Goal: Task Accomplishment & Management: Complete application form

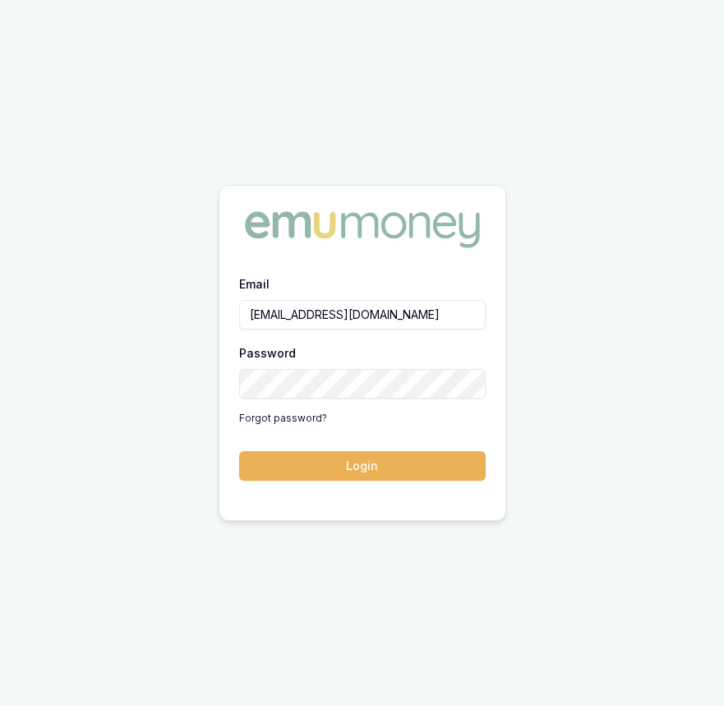
click at [326, 477] on button "Login" at bounding box center [362, 466] width 247 height 30
click at [326, 477] on form "Email Eujin.ooi@emumoney.com.au Password Forgot password? Login" at bounding box center [362, 377] width 247 height 207
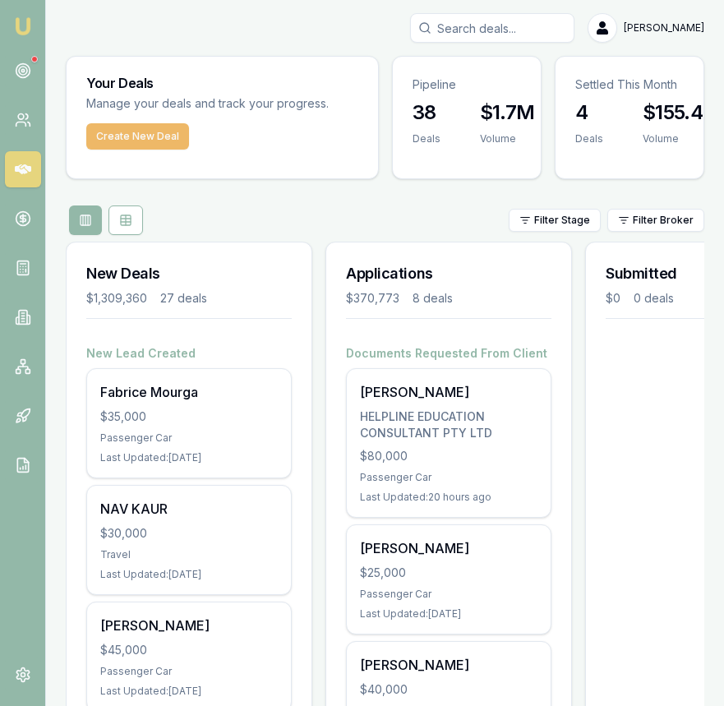
click at [168, 141] on button "Create New Deal" at bounding box center [137, 136] width 103 height 26
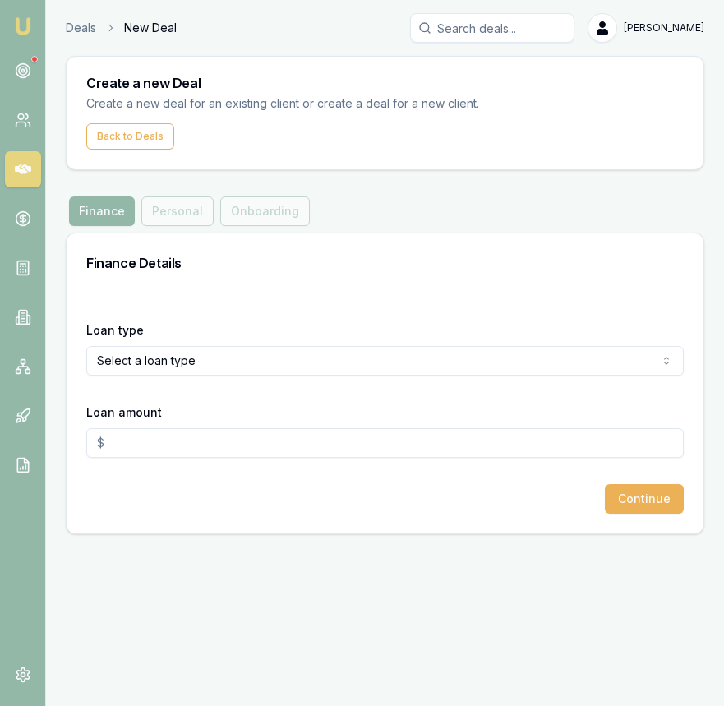
click at [243, 353] on html "Emu Broker Deals New Deal Eujin Ooi Toggle Menu Create a new Deal Create a new …" at bounding box center [362, 353] width 724 height 706
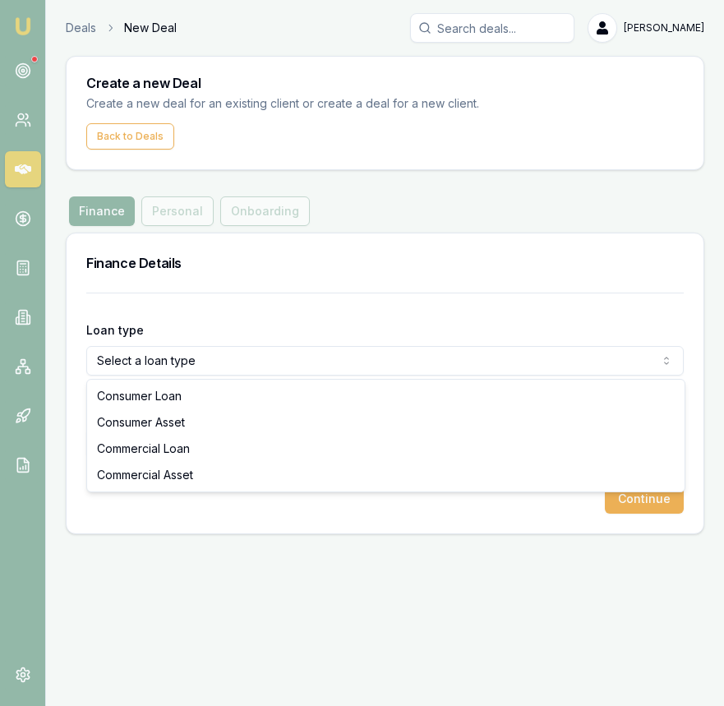
select select "CONSUMER_ASSET"
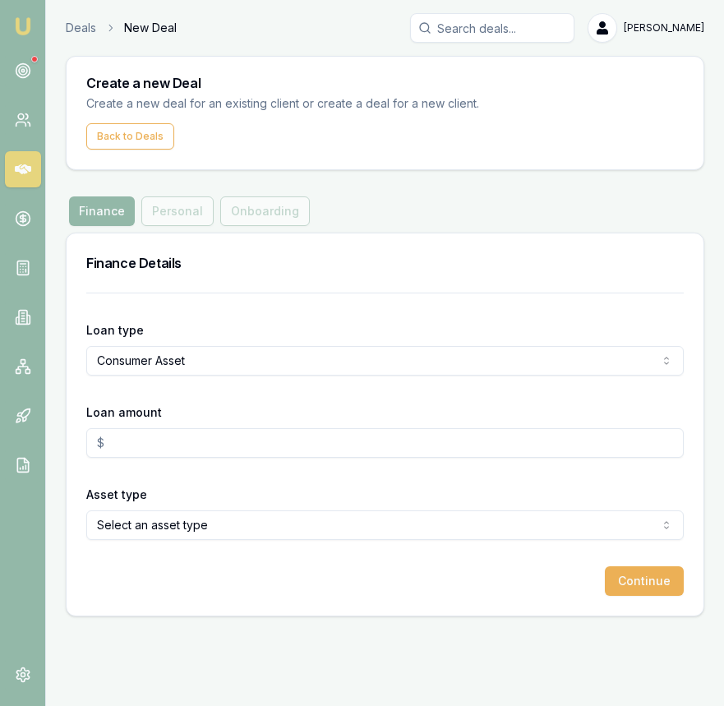
click at [233, 440] on input "Loan amount" at bounding box center [384, 443] width 597 height 30
type input "$20,000.00"
click at [324, 515] on html "Emu Broker Deals New Deal Eujin Ooi Toggle Menu Create a new Deal Create a new …" at bounding box center [362, 353] width 724 height 706
click at [646, 580] on button "Continue" at bounding box center [644, 581] width 79 height 30
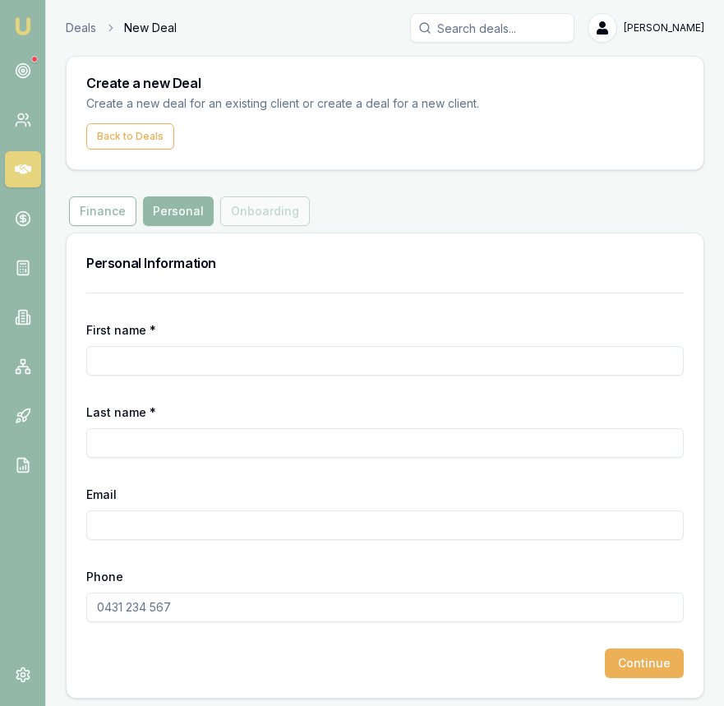
click at [213, 357] on input "First name *" at bounding box center [384, 361] width 597 height 30
type input "Mahesh Kumar"
type input "G"
type input "Gaddam"
paste input "naidumahi1993@gmail.com"
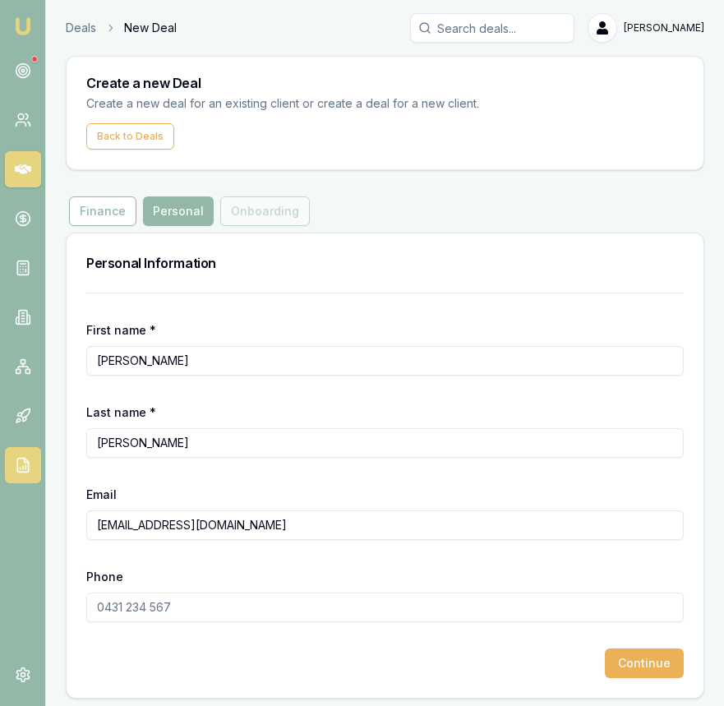
type input "naidumahi1993@gmail.com"
paste input "0402 224 228"
type input "0402 224 228"
click at [657, 660] on button "Continue" at bounding box center [644, 663] width 79 height 30
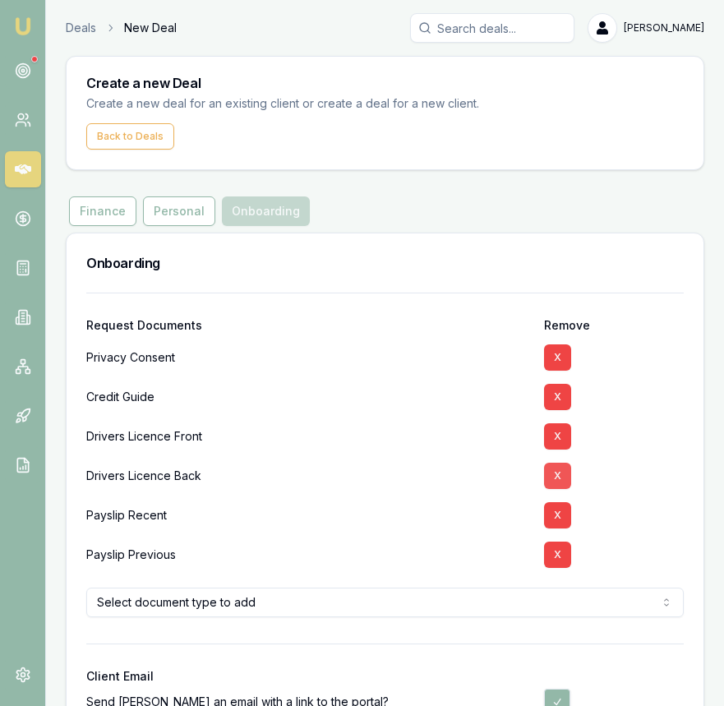
click at [560, 433] on button "X" at bounding box center [557, 436] width 27 height 26
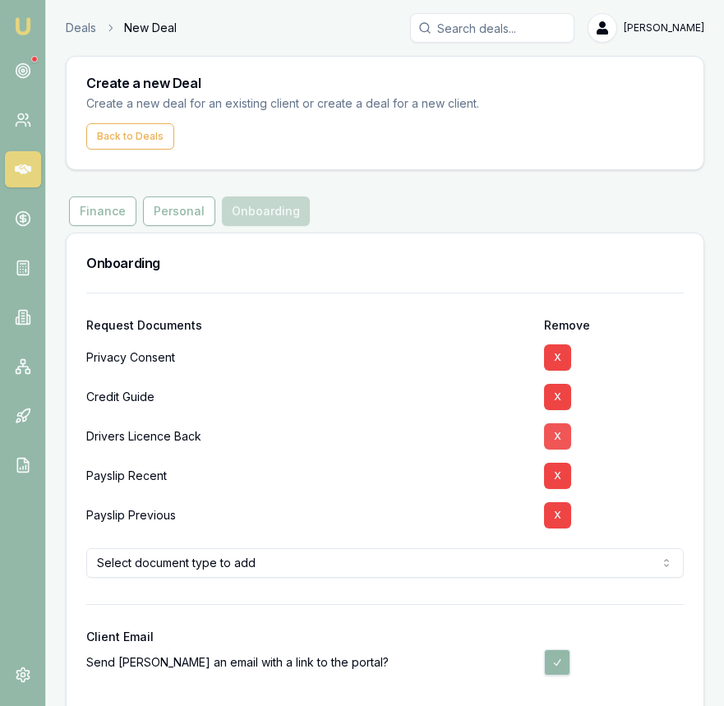
click at [560, 433] on button "X" at bounding box center [557, 436] width 27 height 26
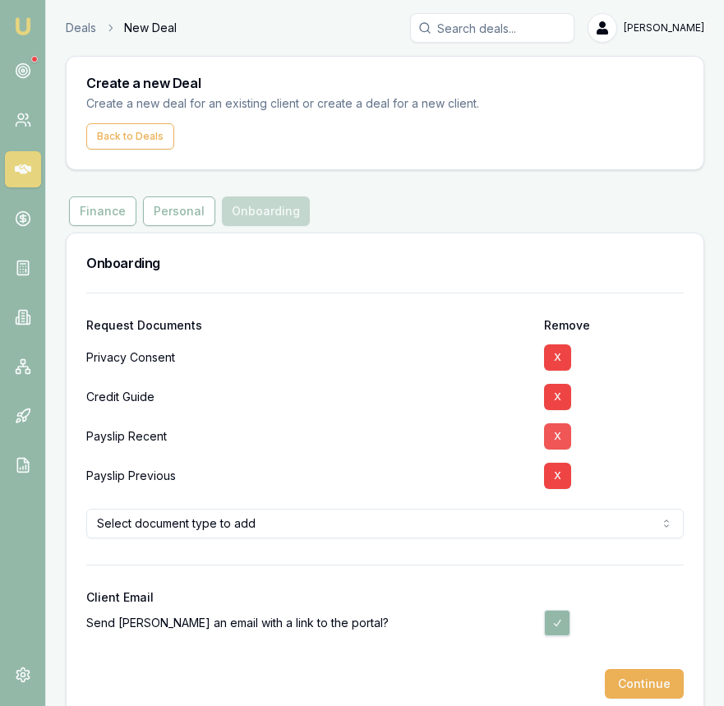
click at [560, 433] on button "X" at bounding box center [557, 436] width 27 height 26
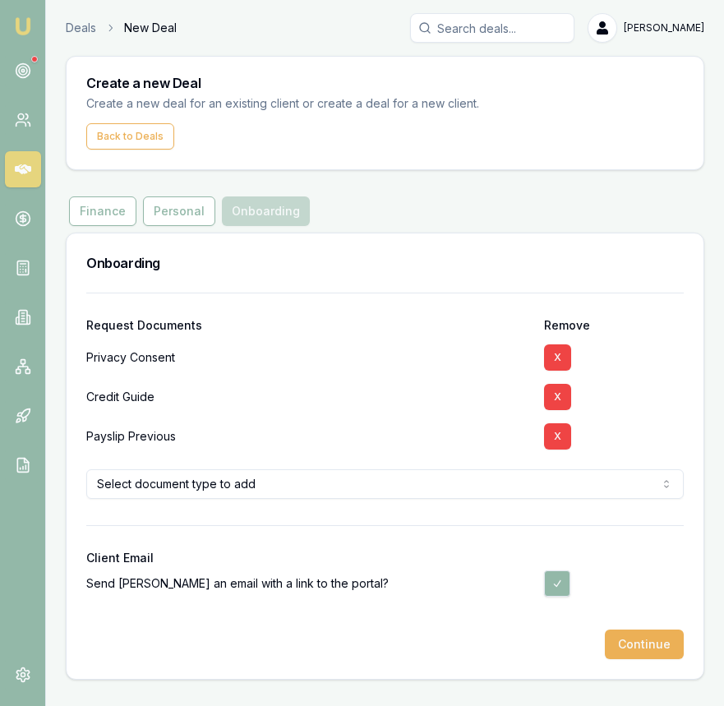
click at [560, 433] on button "X" at bounding box center [557, 436] width 27 height 26
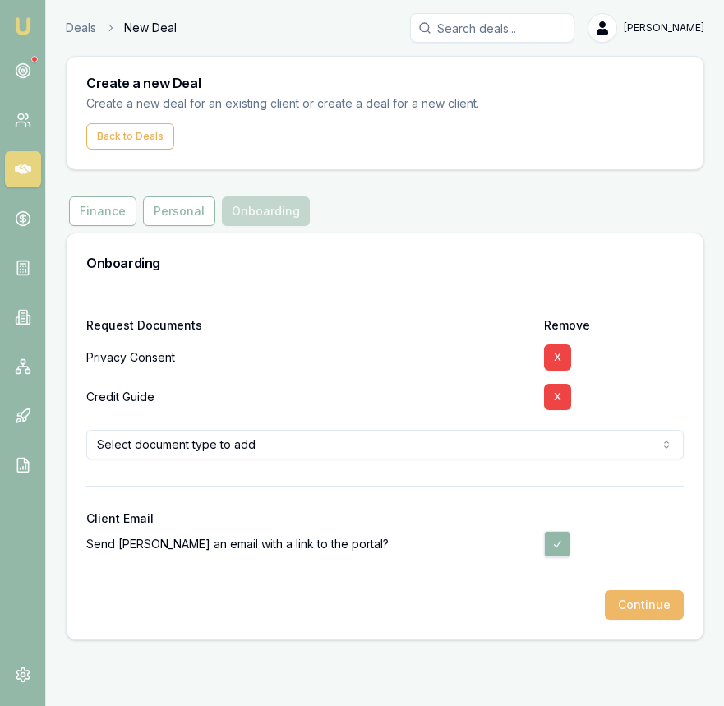
click at [623, 593] on button "Continue" at bounding box center [644, 605] width 79 height 30
